Goal: Navigation & Orientation: Find specific page/section

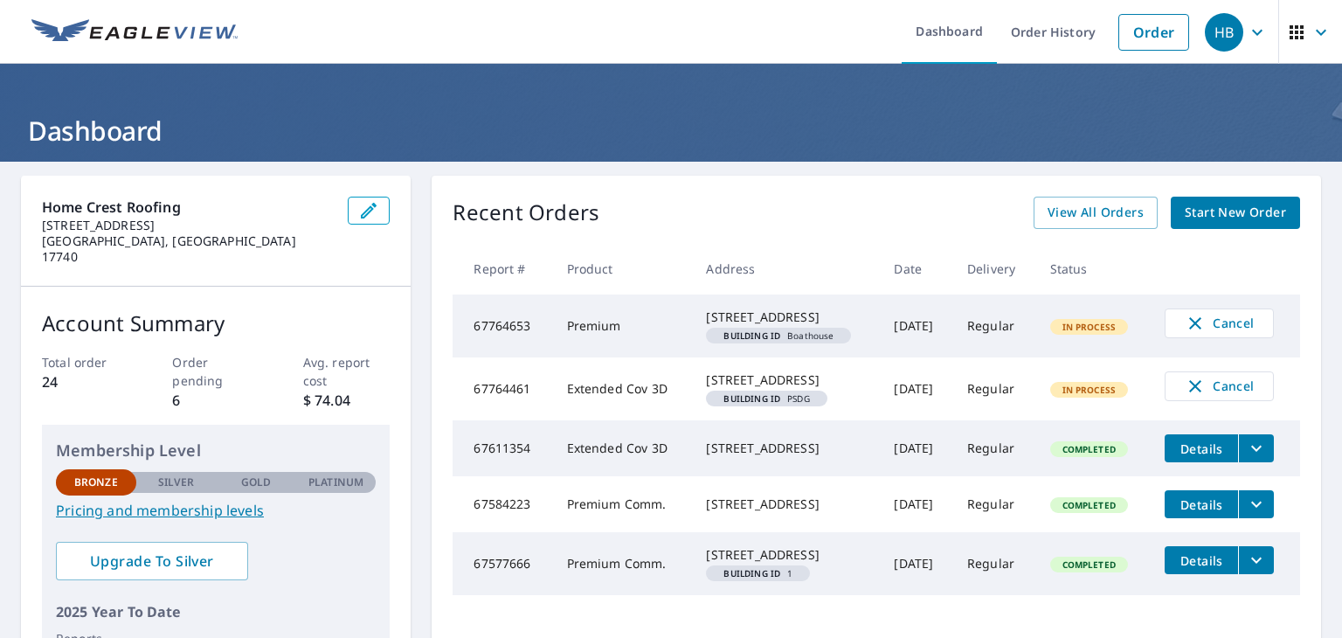
click at [290, 15] on ul "Dashboard Order History Order" at bounding box center [723, 32] width 950 height 64
click at [866, 43] on ul "Dashboard Order History Order" at bounding box center [723, 32] width 950 height 64
